Goal: Information Seeking & Learning: Understand process/instructions

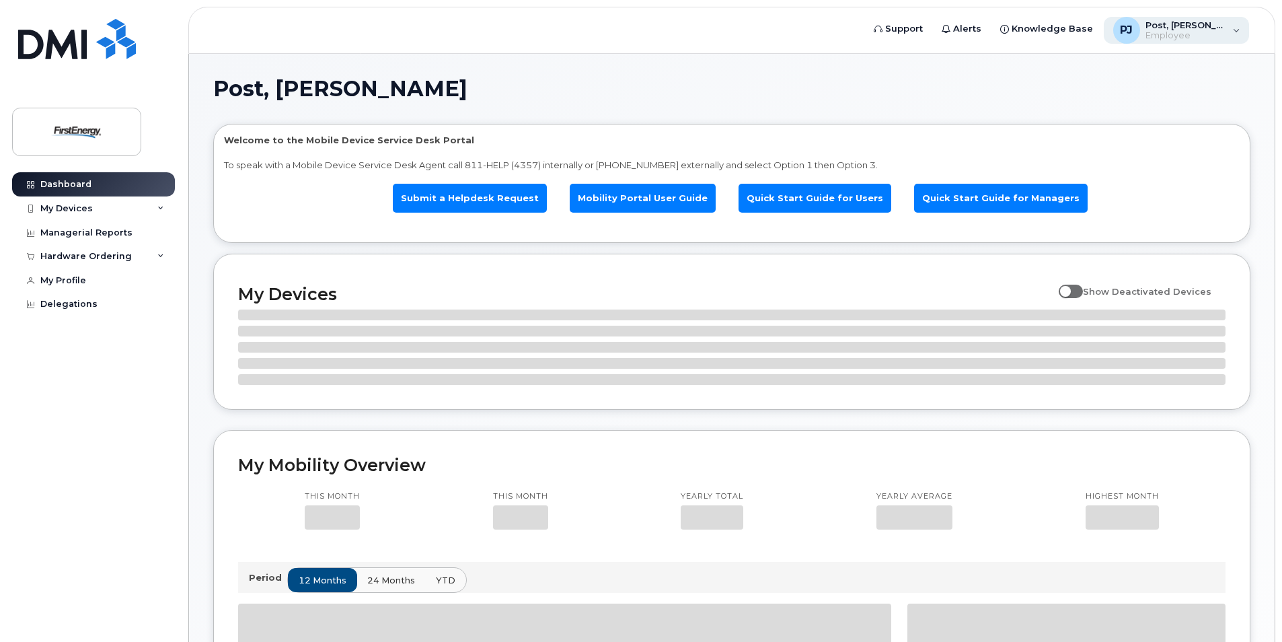
click at [1221, 30] on span "Employee" at bounding box center [1185, 35] width 81 height 11
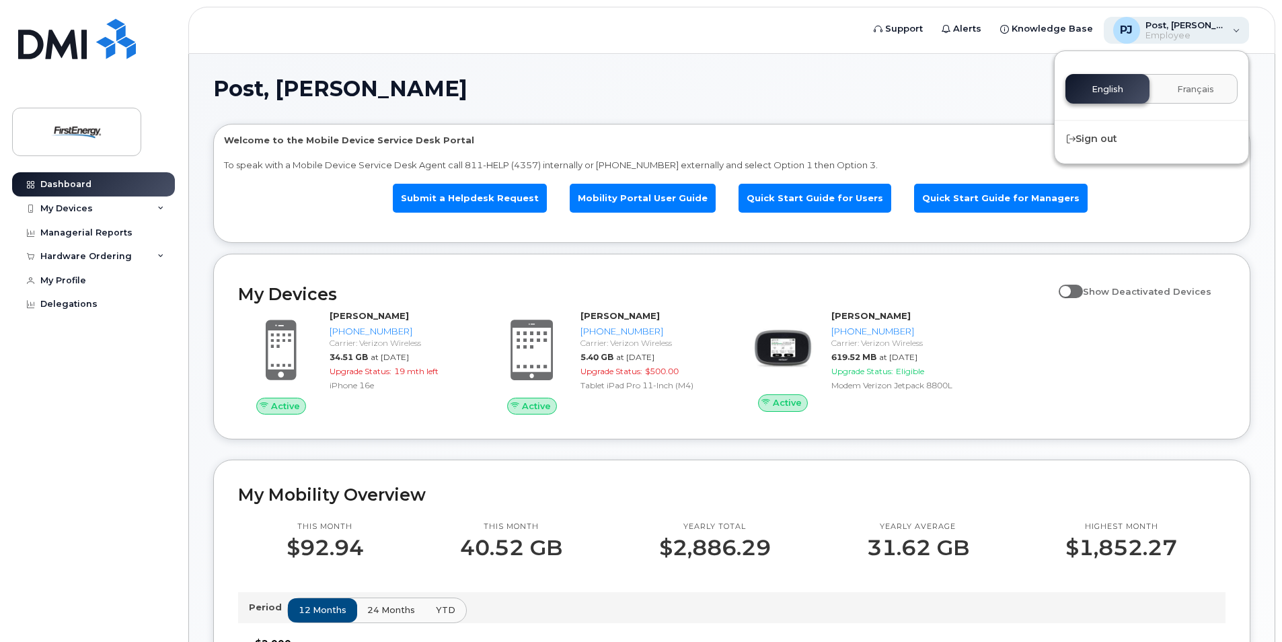
click at [1214, 35] on span "Employee" at bounding box center [1185, 35] width 81 height 11
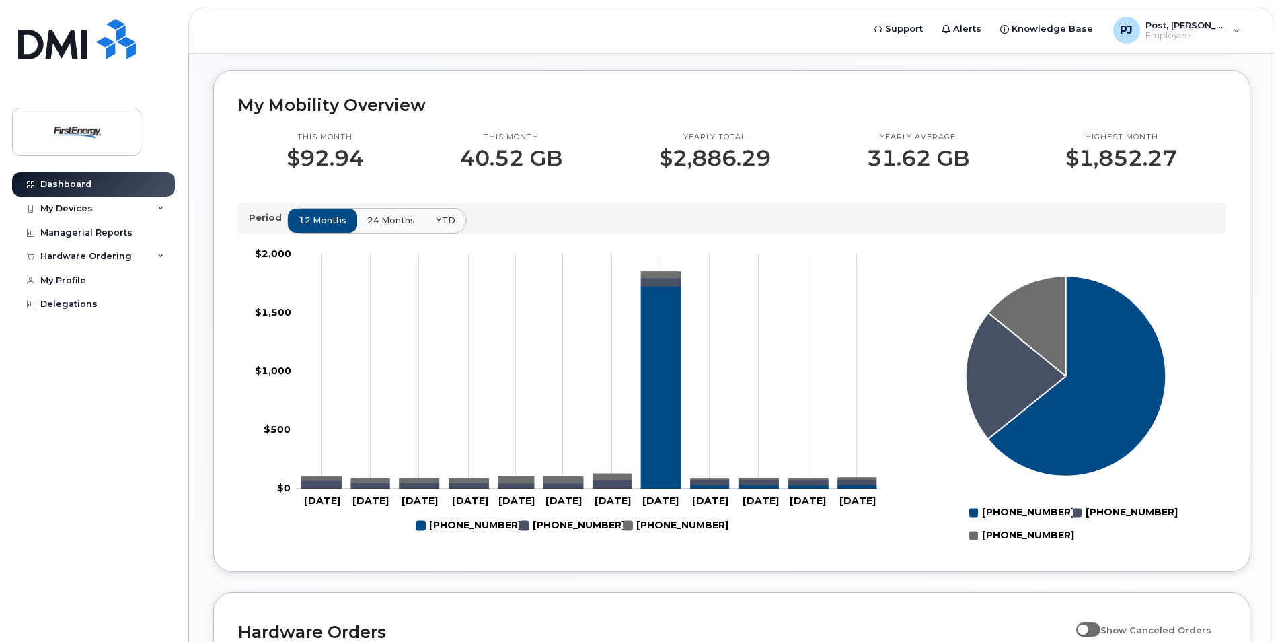
scroll to position [70, 0]
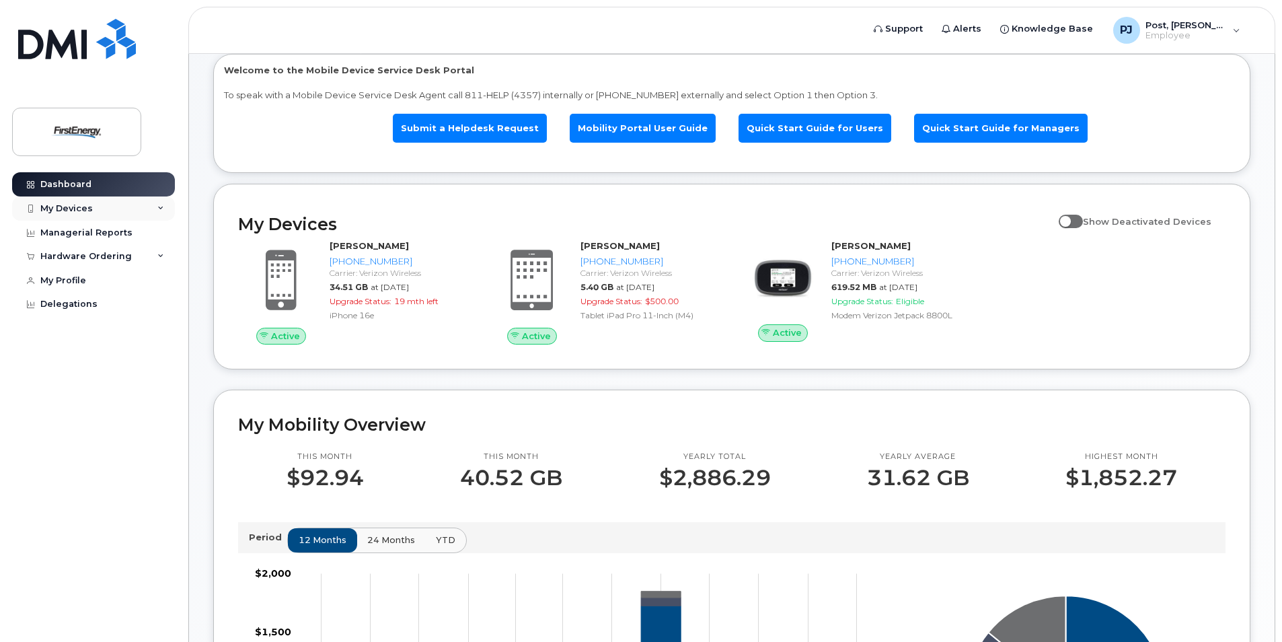
click at [104, 206] on div "My Devices" at bounding box center [93, 208] width 163 height 24
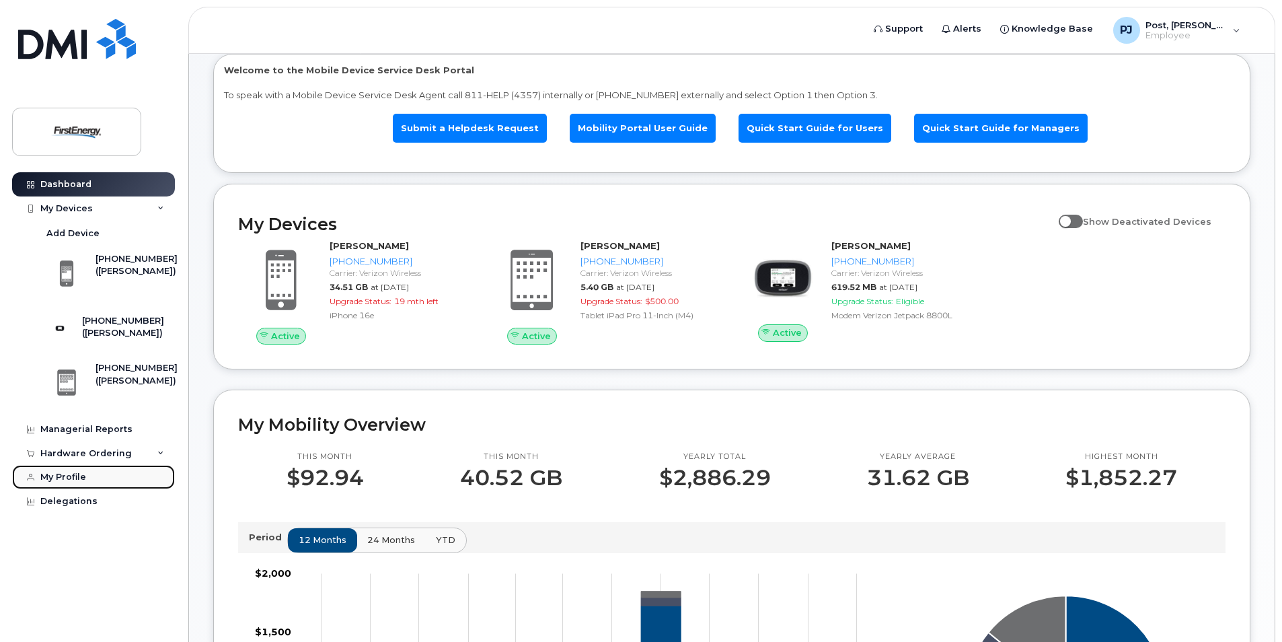
click at [79, 489] on link "My Profile" at bounding box center [93, 477] width 163 height 24
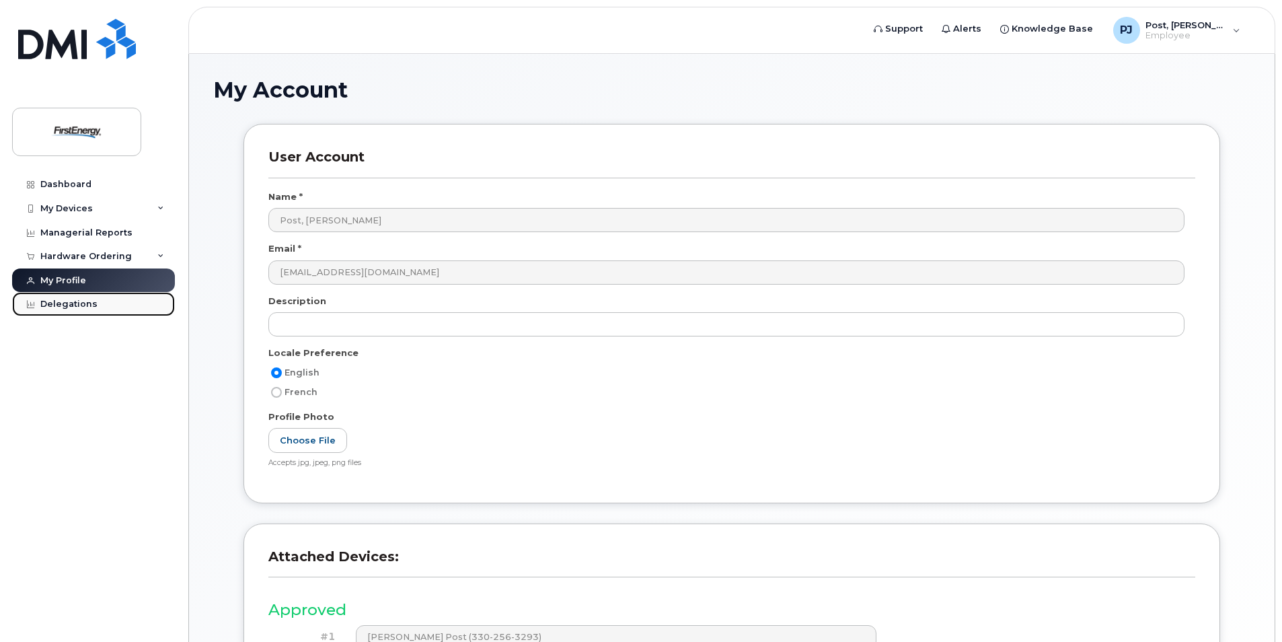
click at [94, 309] on link "Delegations" at bounding box center [93, 304] width 163 height 24
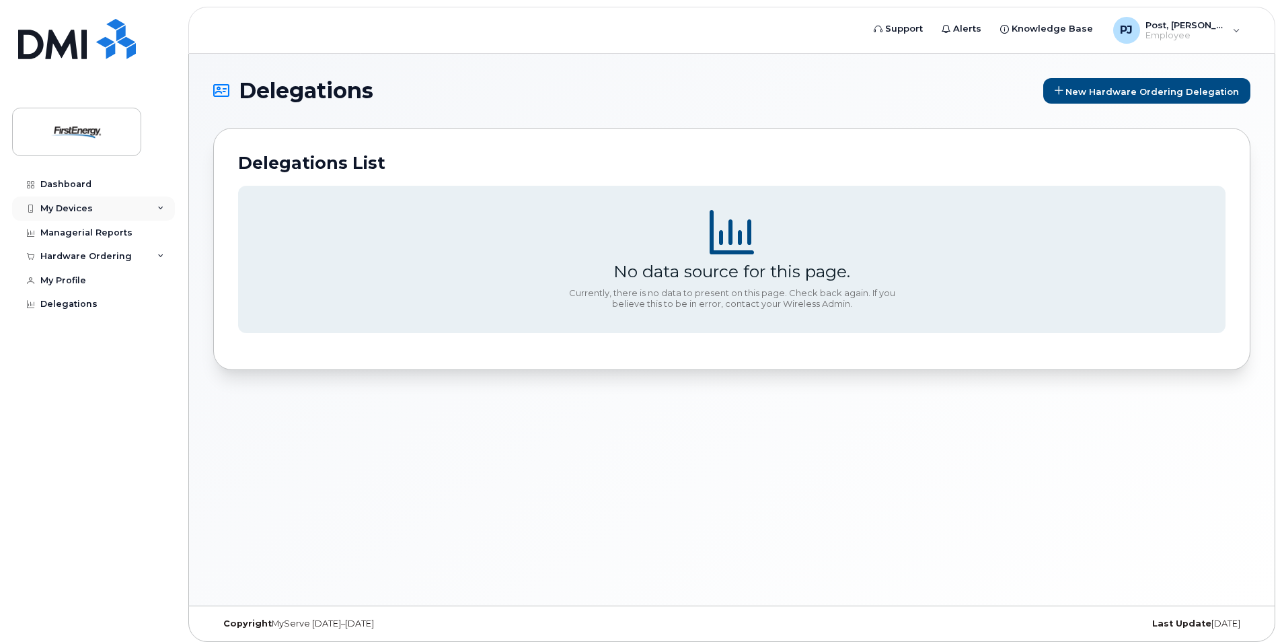
click at [102, 214] on div "My Devices" at bounding box center [93, 208] width 163 height 24
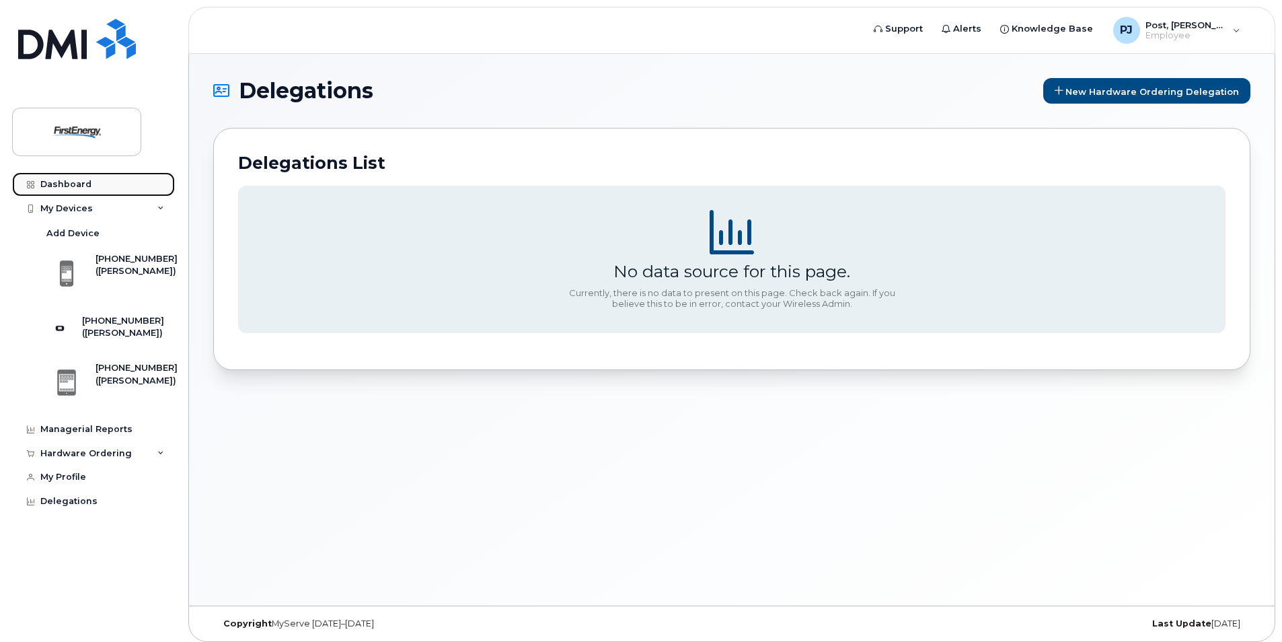
click at [101, 185] on link "Dashboard" at bounding box center [93, 184] width 163 height 24
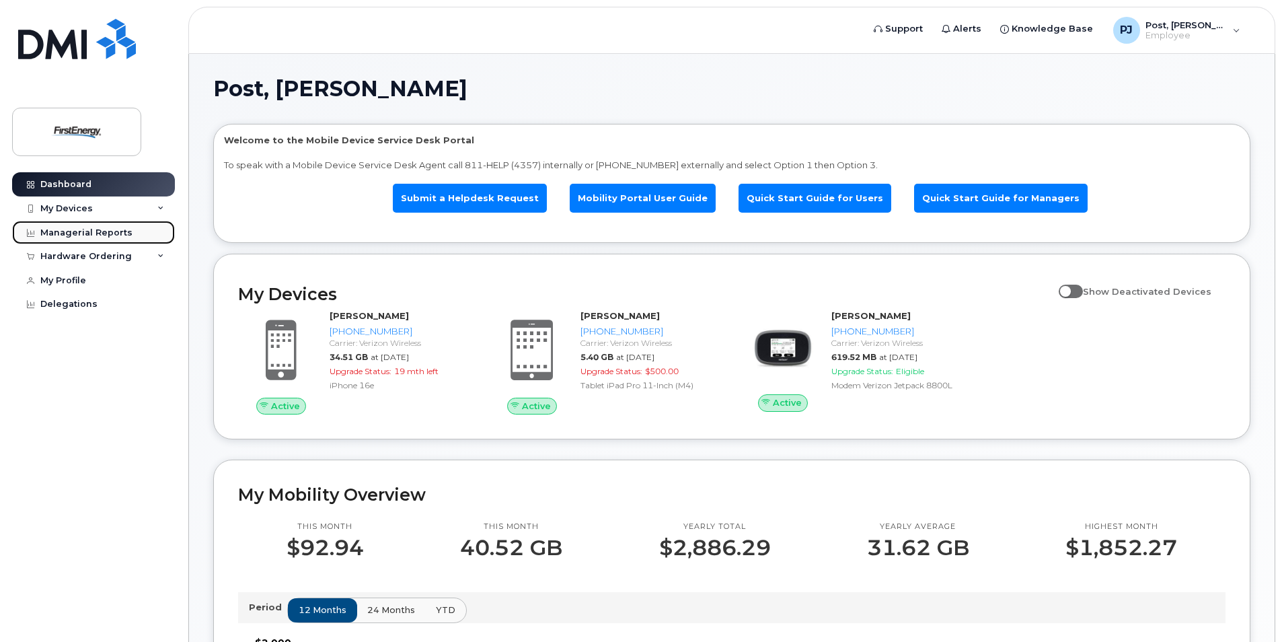
click at [95, 236] on div "Managerial Reports" at bounding box center [86, 232] width 92 height 11
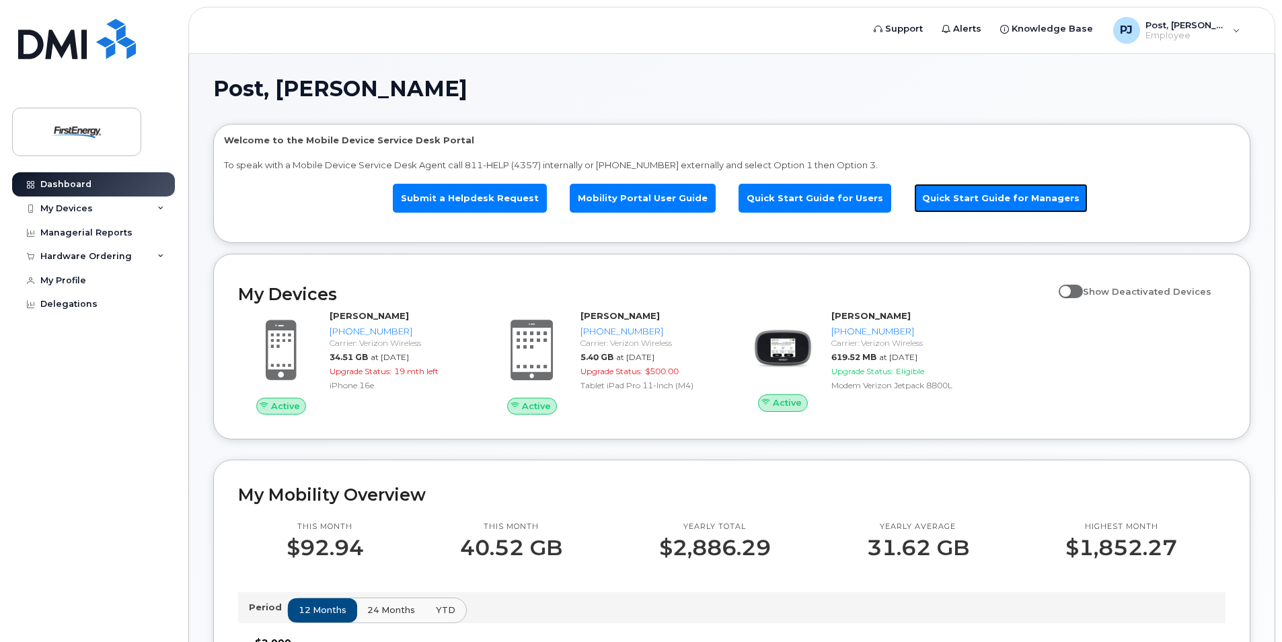
click at [980, 202] on link "Quick Start Guide for Managers" at bounding box center [1000, 198] width 173 height 29
click at [88, 206] on div "My Devices" at bounding box center [66, 208] width 52 height 11
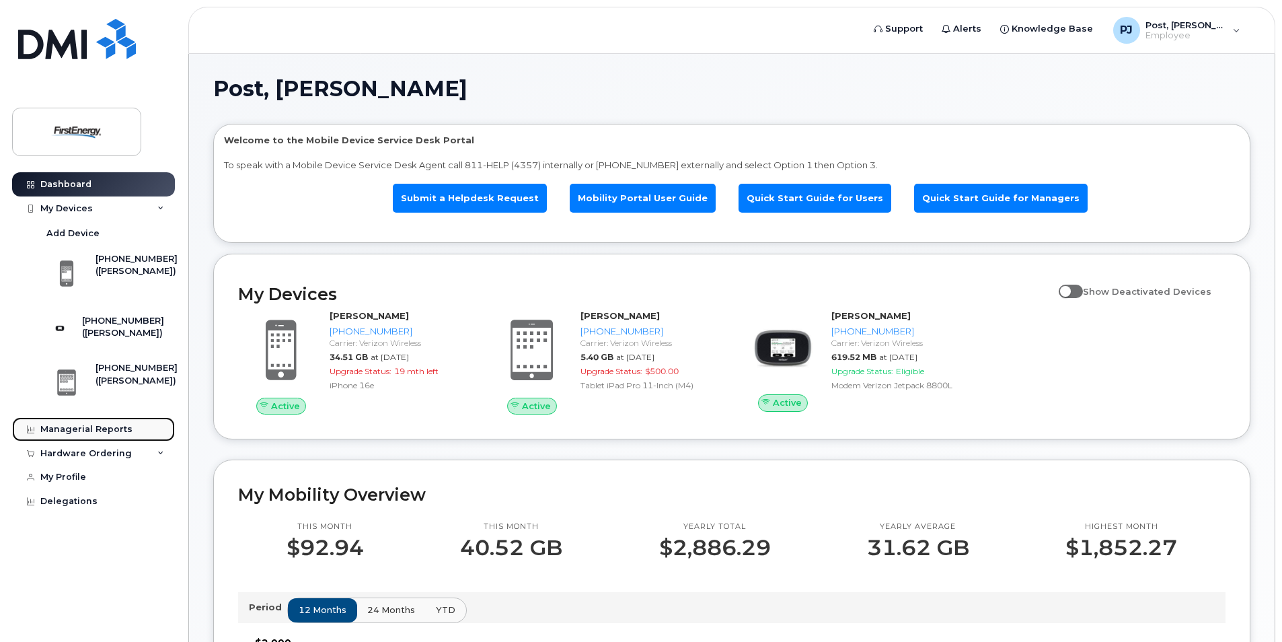
click at [124, 436] on link "Managerial Reports" at bounding box center [93, 429] width 163 height 24
click at [39, 207] on div "My Devices" at bounding box center [93, 208] width 163 height 24
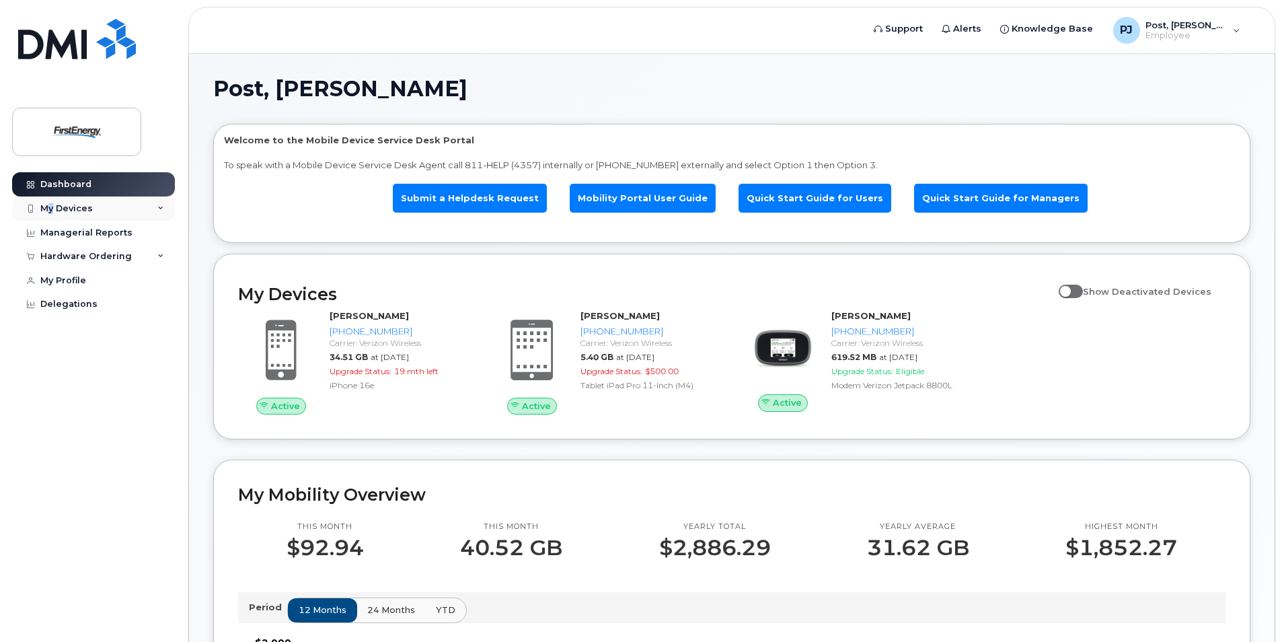
click at [52, 207] on div "My Devices" at bounding box center [66, 208] width 52 height 11
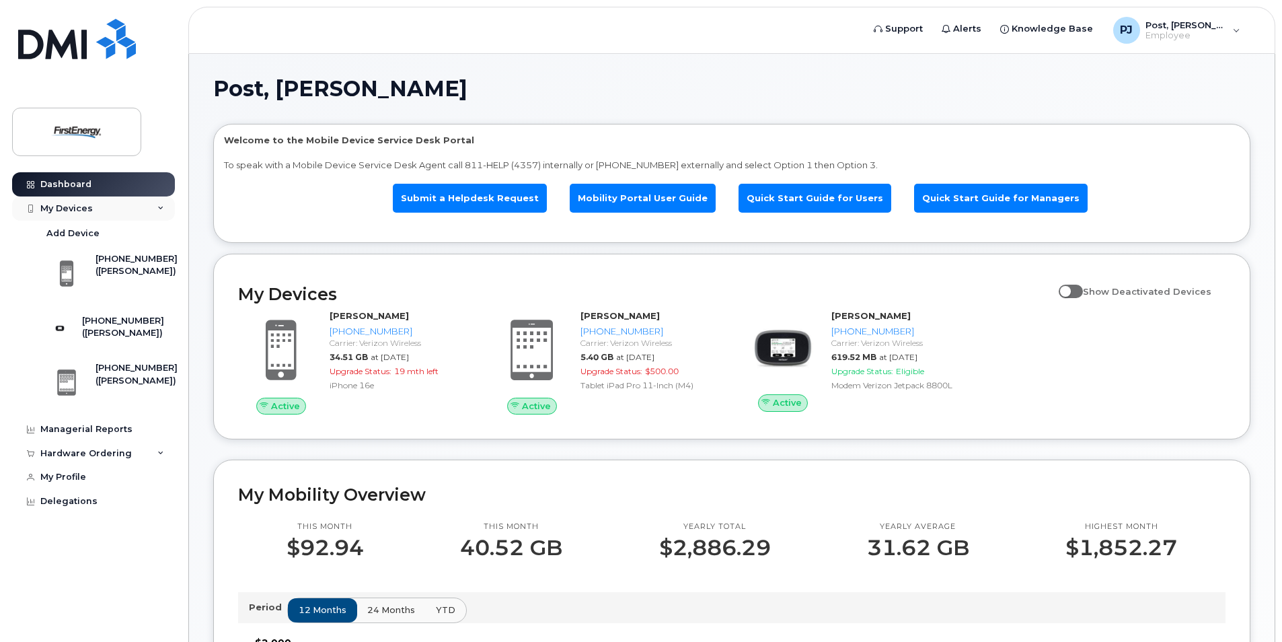
drag, startPoint x: 52, startPoint y: 207, endPoint x: 157, endPoint y: 209, distance: 105.6
click at [157, 209] on div "My Devices" at bounding box center [93, 208] width 163 height 24
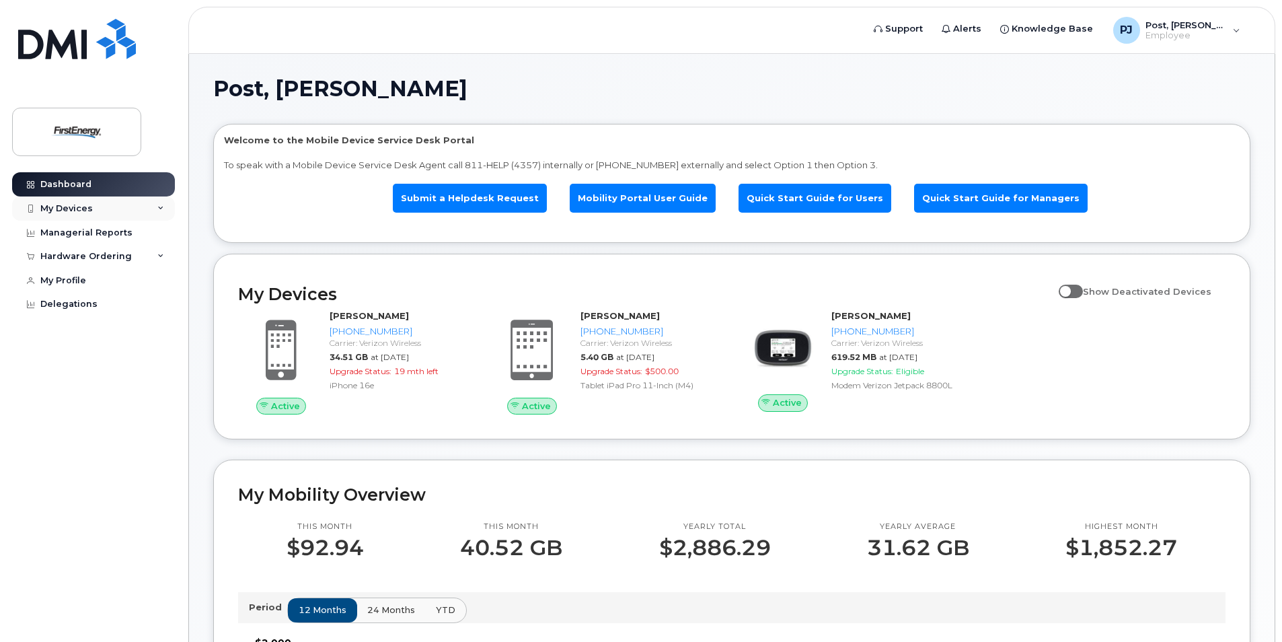
click at [125, 210] on div "My Devices" at bounding box center [93, 208] width 163 height 24
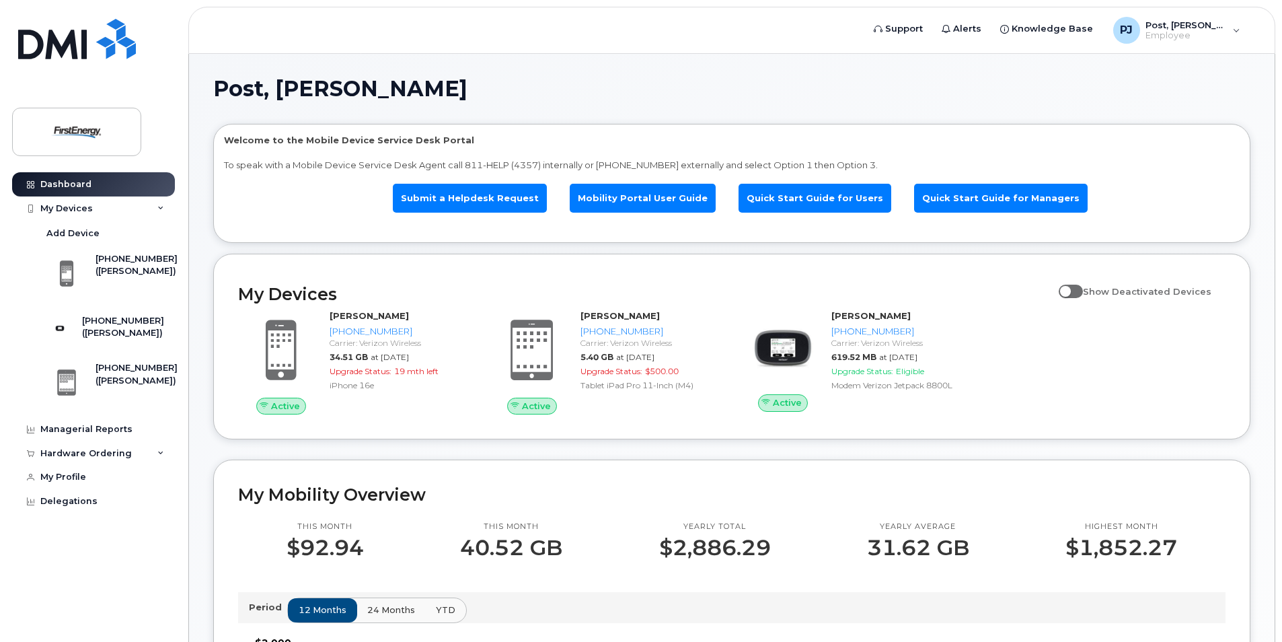
click at [397, 151] on div "Welcome to the Mobile Device Service Desk Portal To speak with a Mobile Device …" at bounding box center [731, 186] width 1015 height 104
click at [471, 186] on link "Submit a Helpdesk Request" at bounding box center [470, 198] width 154 height 29
